Goal: Information Seeking & Learning: Understand process/instructions

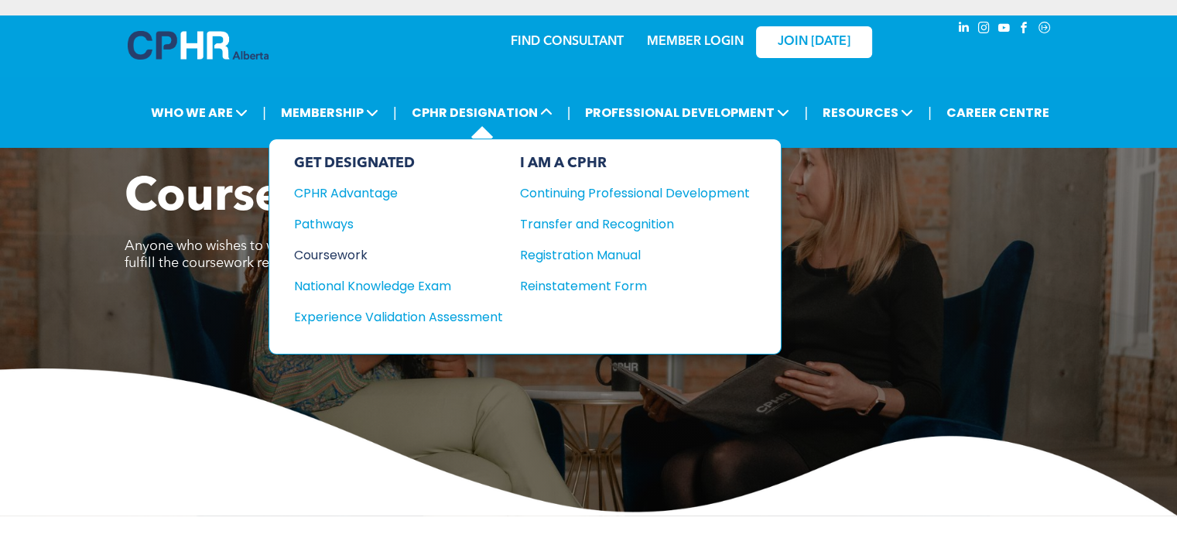
click at [333, 250] on div "Coursework" at bounding box center [388, 254] width 188 height 19
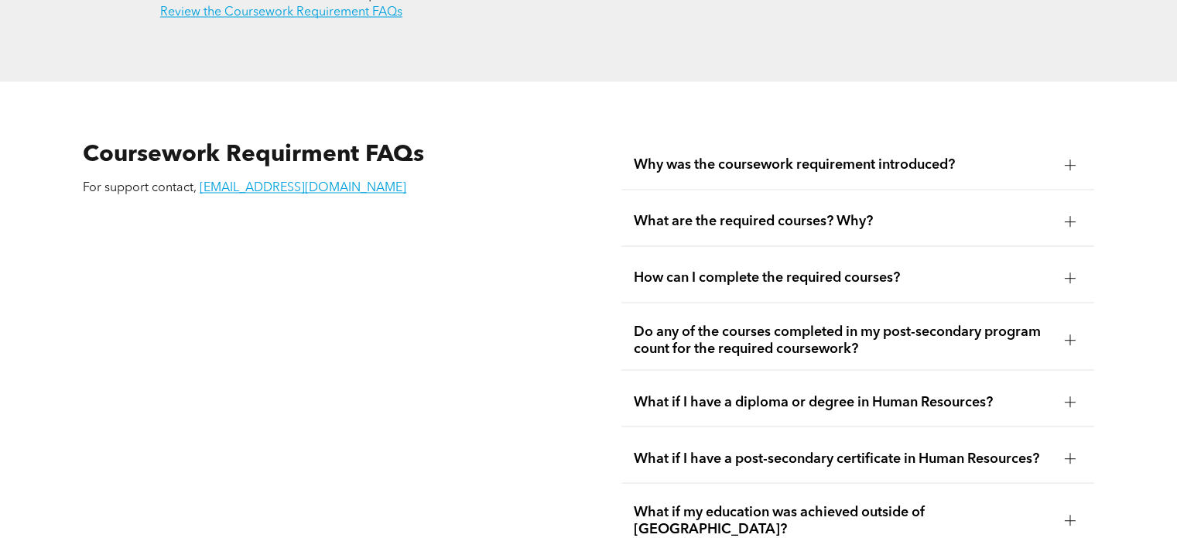
scroll to position [2632, 0]
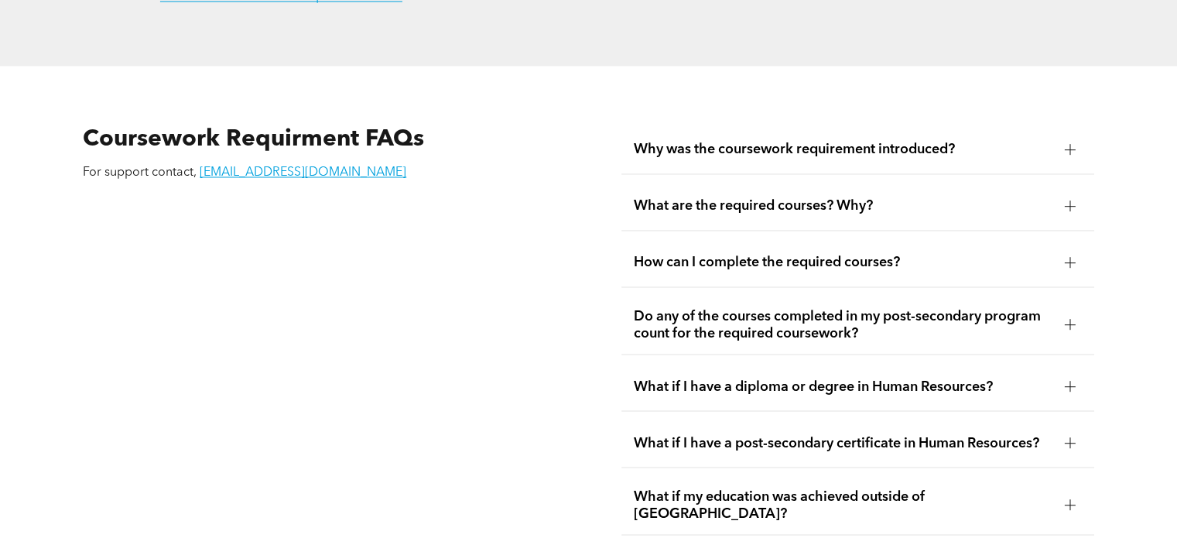
click at [1065, 381] on div at bounding box center [1070, 386] width 11 height 11
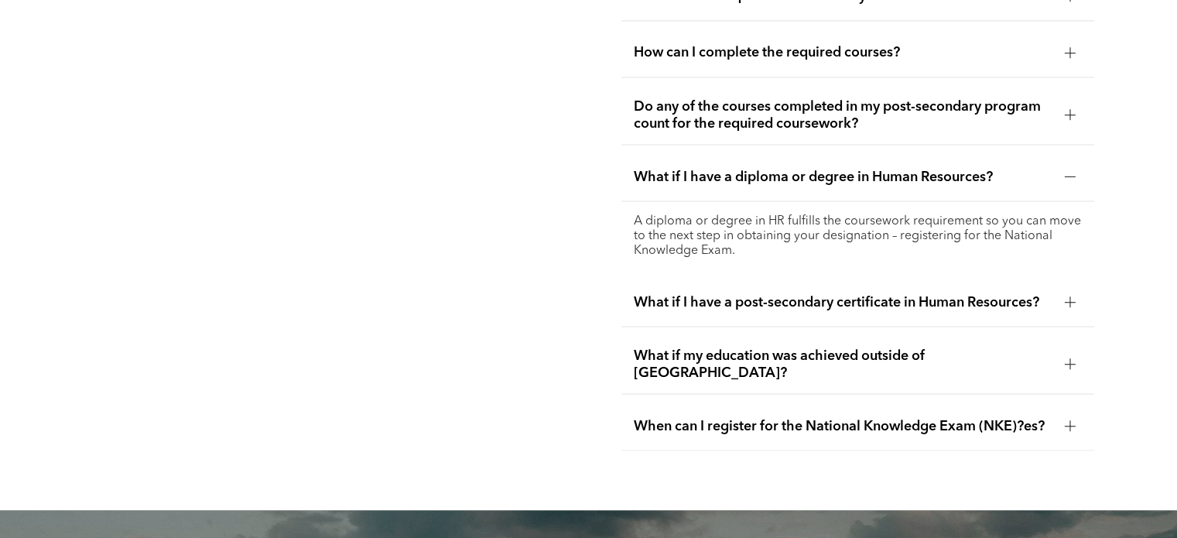
scroll to position [2864, 0]
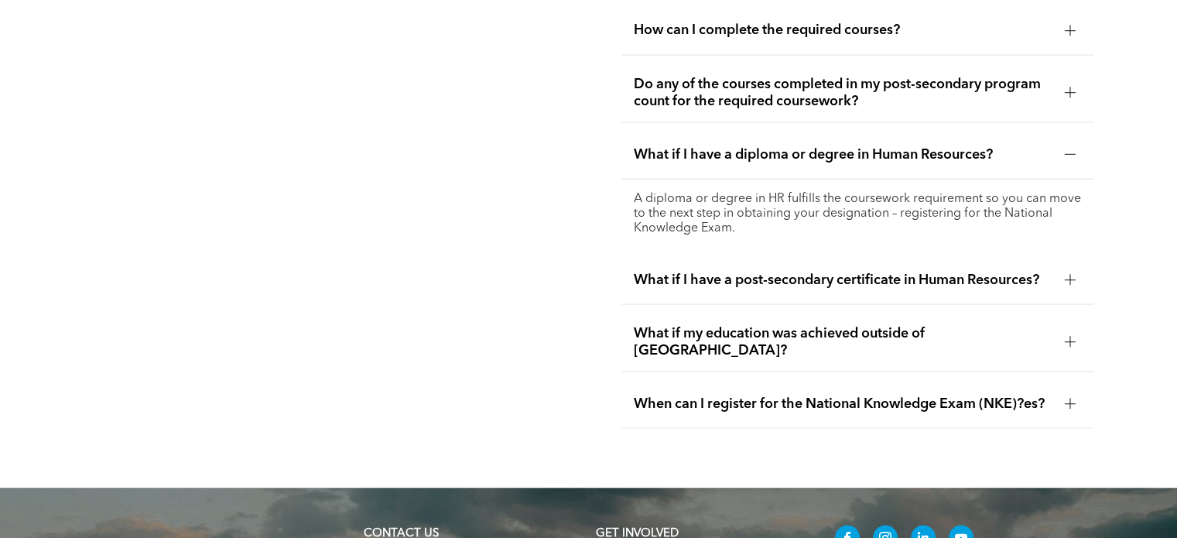
click at [1063, 268] on div at bounding box center [1070, 279] width 23 height 23
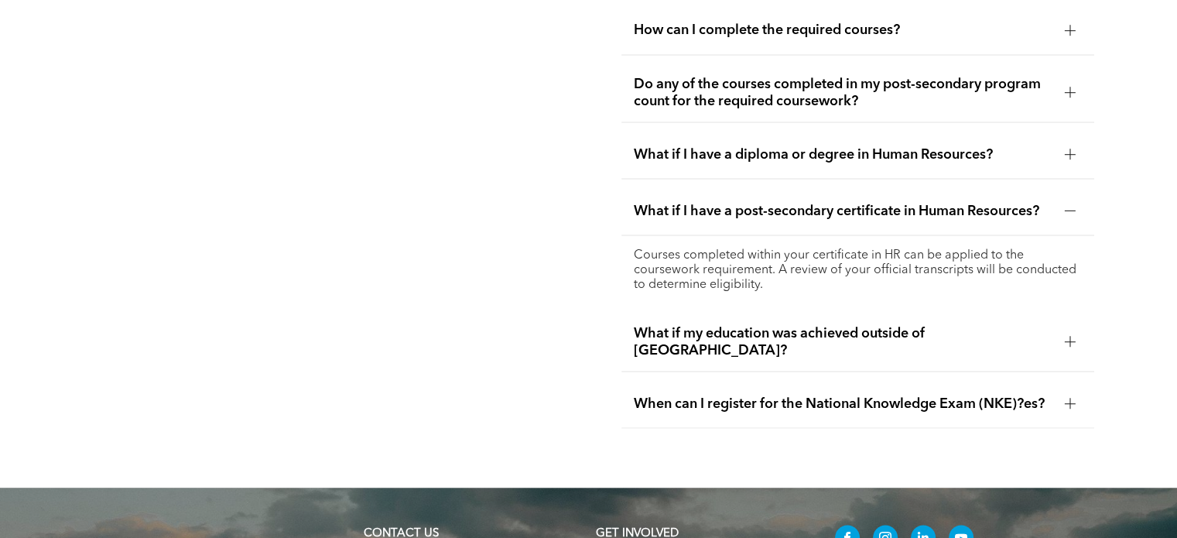
click at [1071, 341] on div at bounding box center [1070, 341] width 11 height 1
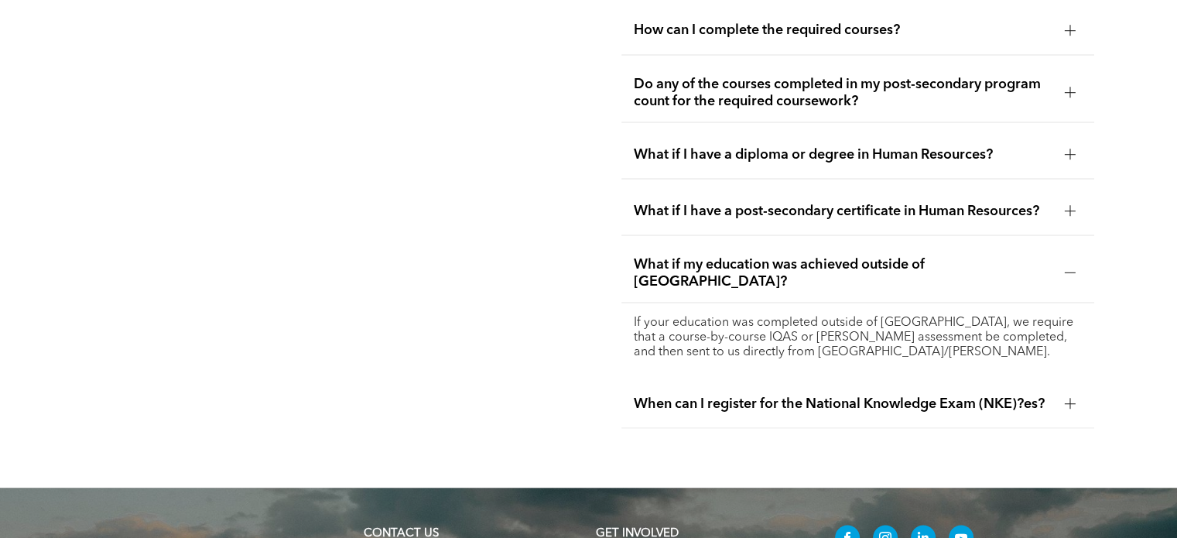
click at [722, 315] on p "If your education was completed outside of [GEOGRAPHIC_DATA], we require that a…" at bounding box center [857, 337] width 447 height 44
drag, startPoint x: 722, startPoint y: 303, endPoint x: 663, endPoint y: 297, distance: 59.8
click at [663, 315] on p "If your education was completed outside of [GEOGRAPHIC_DATA], we require that a…" at bounding box center [857, 337] width 447 height 44
copy p "IQAS/[PERSON_NAME]"
